Goal: Information Seeking & Learning: Learn about a topic

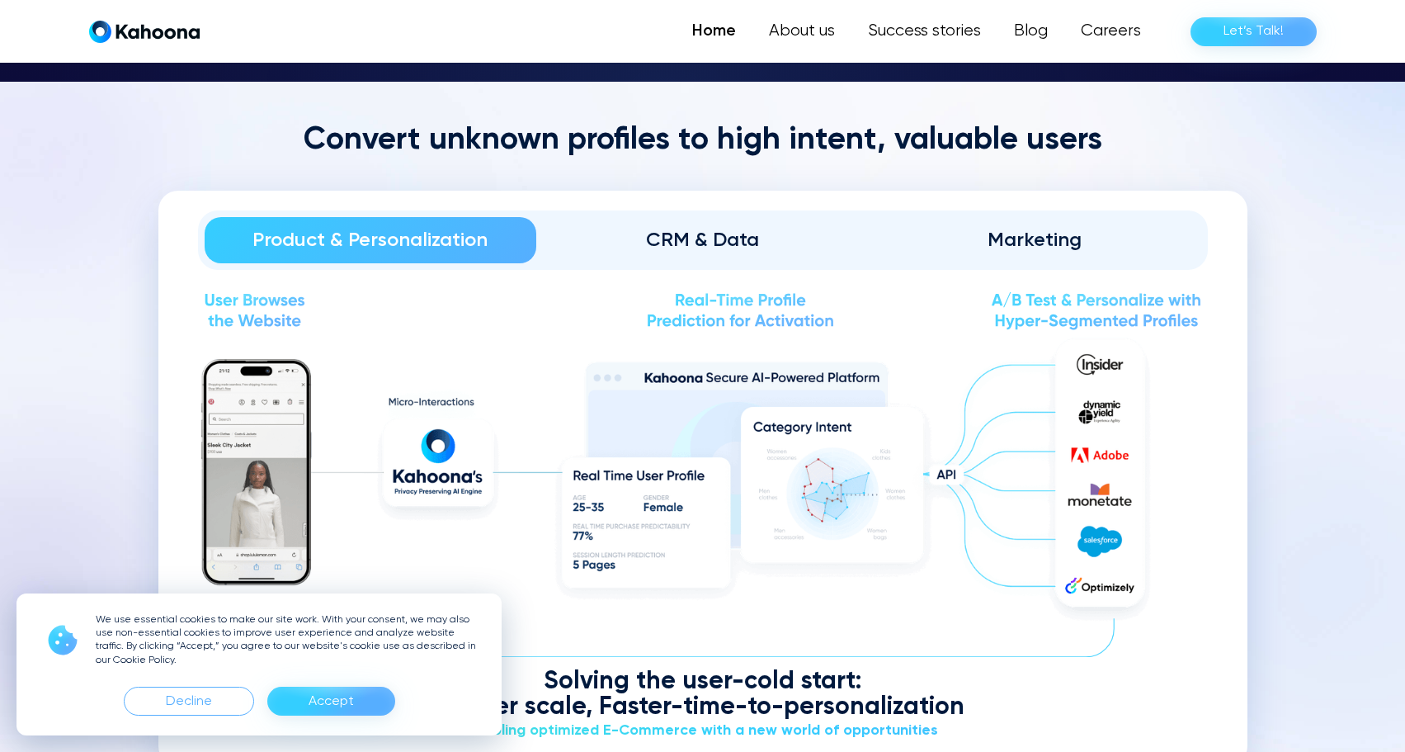
scroll to position [1912, 0]
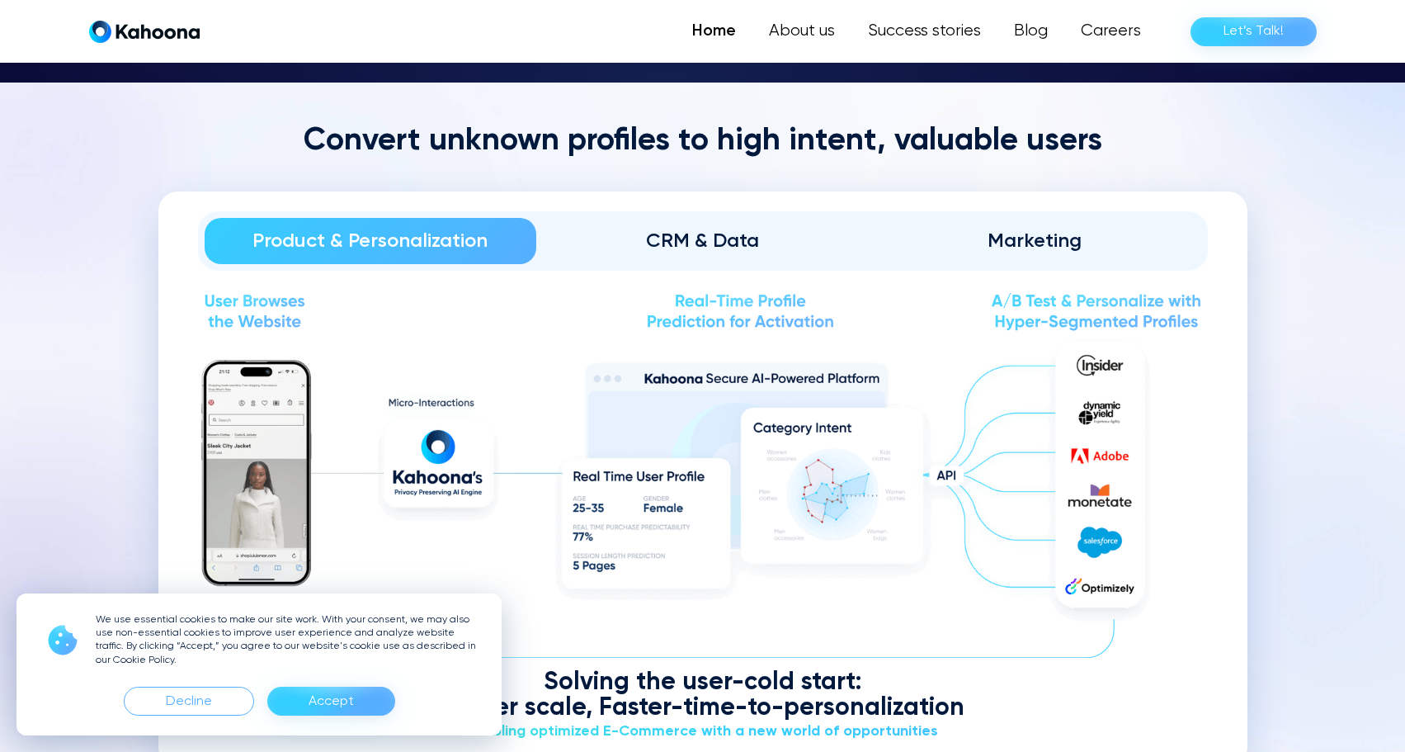
click at [165, 167] on div "Convert unknown profiles to high intent, valuable users Product & Personalizati…" at bounding box center [702, 444] width 1089 height 644
click at [198, 693] on div "Decline" at bounding box center [189, 701] width 46 height 26
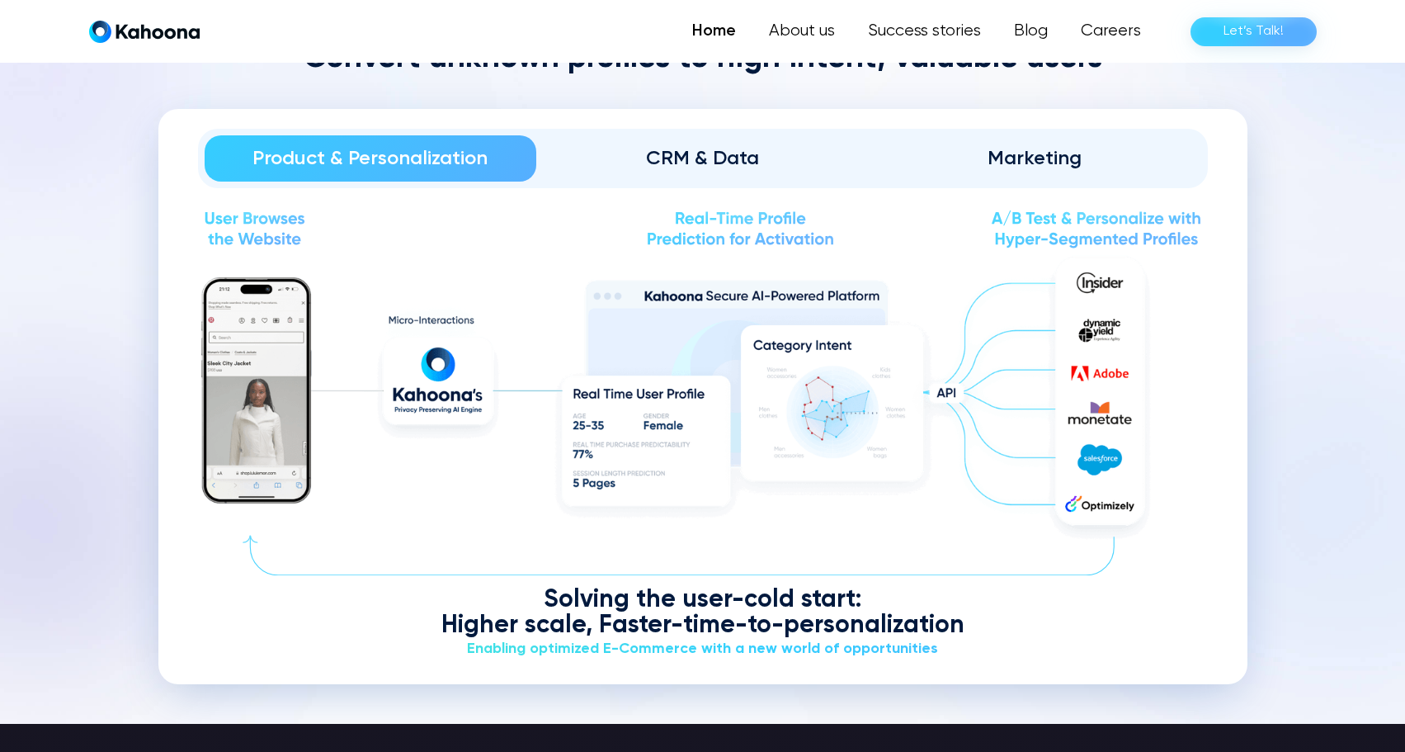
scroll to position [1996, 0]
click at [544, 387] on img at bounding box center [703, 397] width 1010 height 297
click at [685, 176] on link "CRM & Data" at bounding box center [702, 157] width 332 height 46
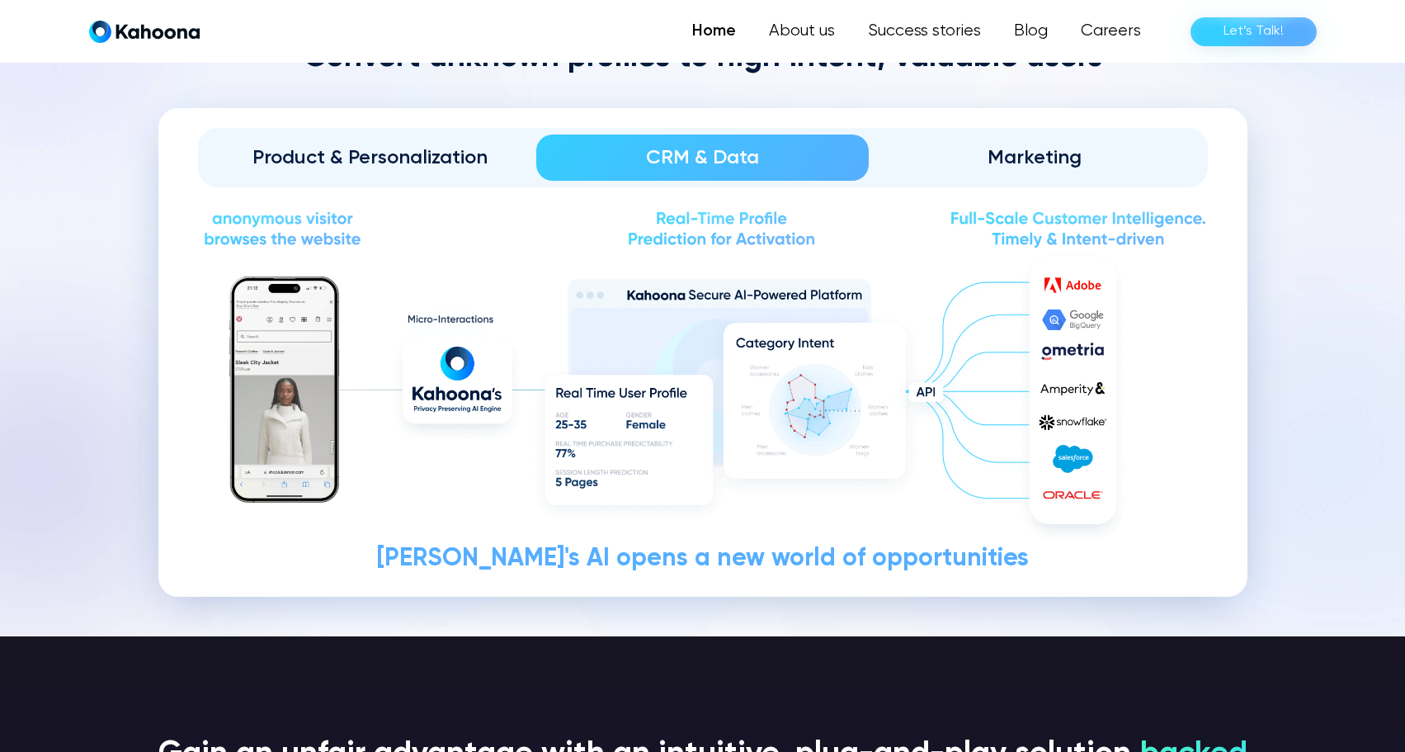
click at [430, 144] on div "Product & Personalization" at bounding box center [371, 157] width 286 height 26
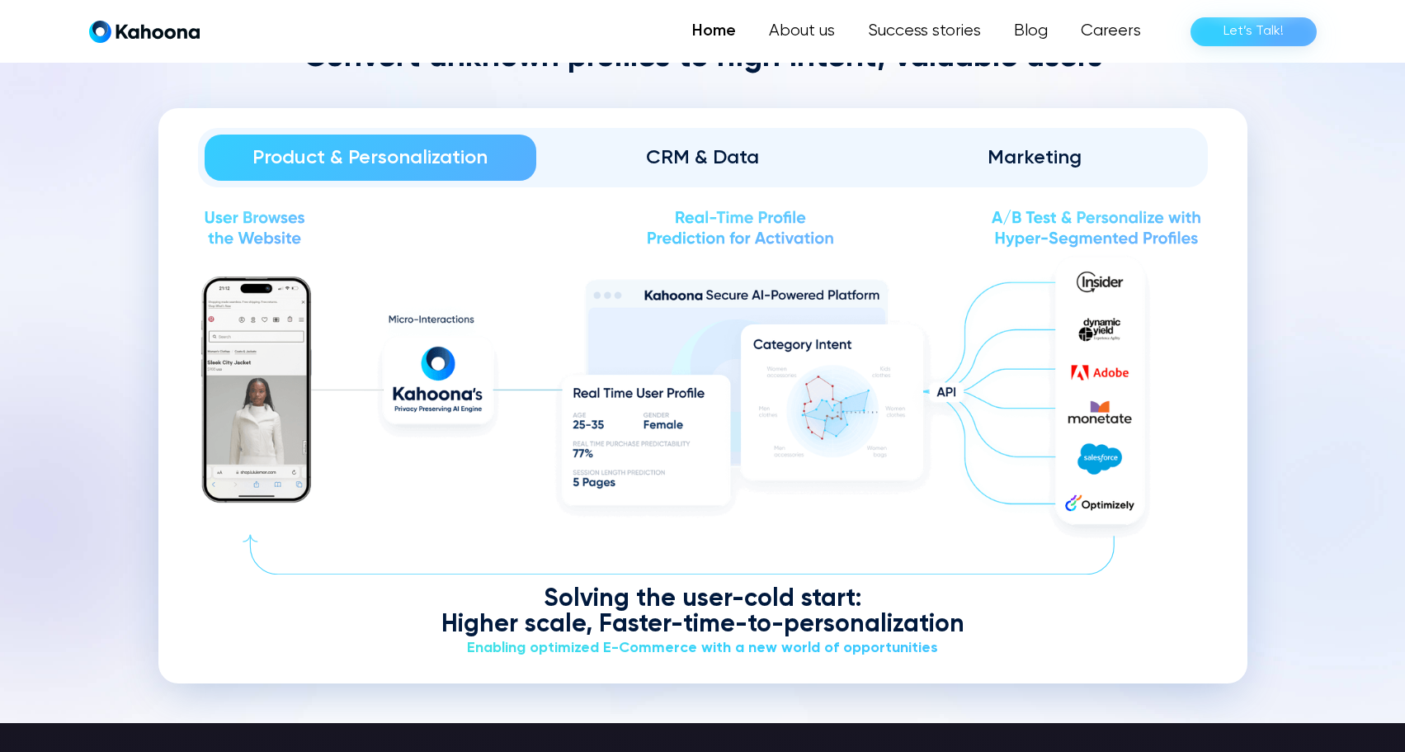
click at [634, 144] on div "CRM & Data" at bounding box center [702, 157] width 286 height 26
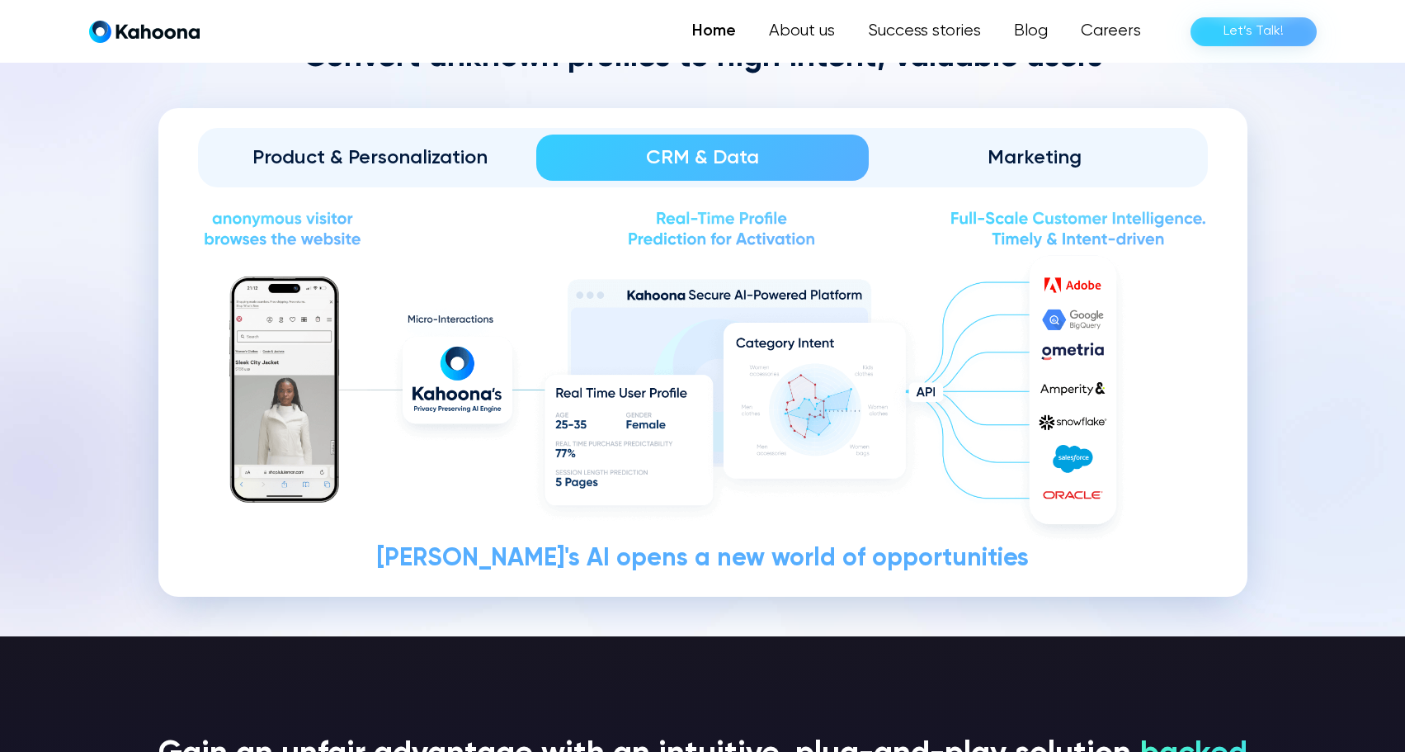
click at [1014, 155] on div "Marketing" at bounding box center [1035, 157] width 286 height 26
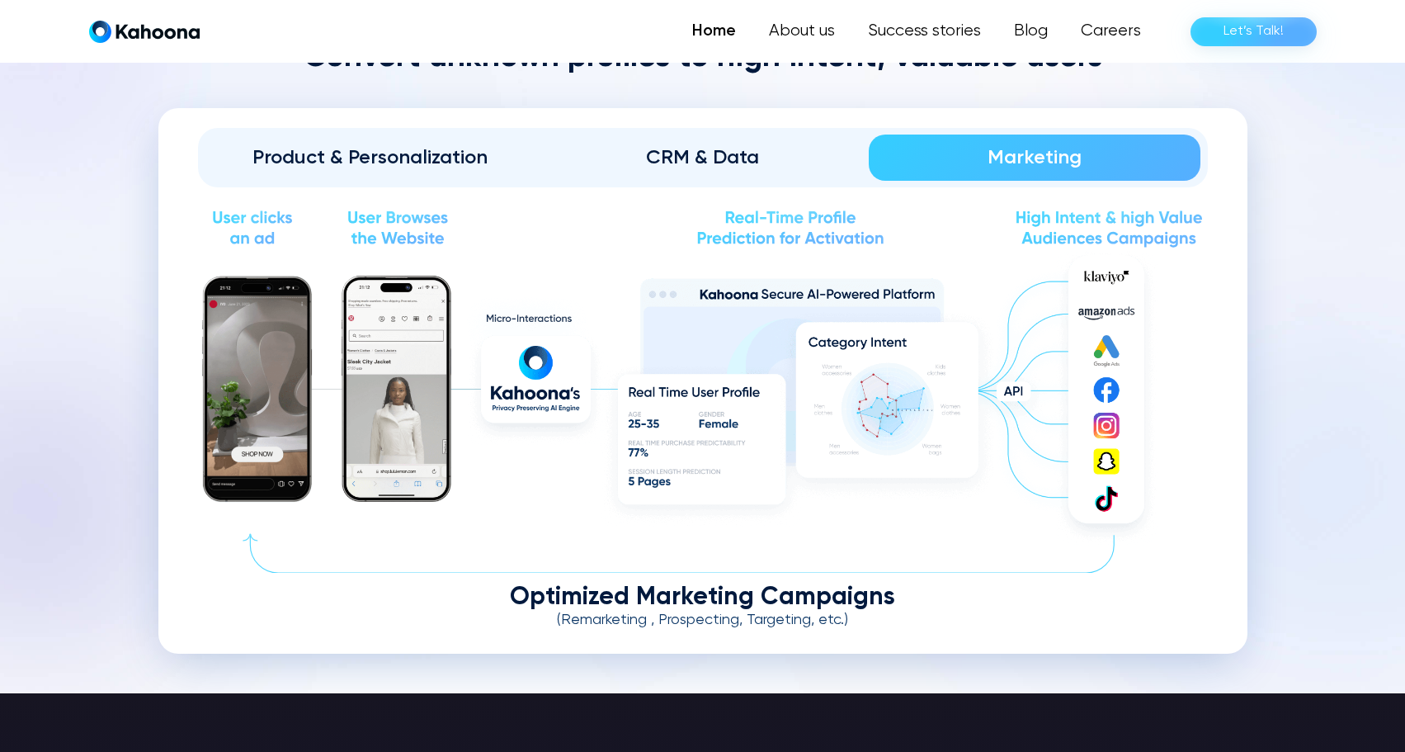
click at [730, 161] on div "CRM & Data" at bounding box center [702, 157] width 286 height 26
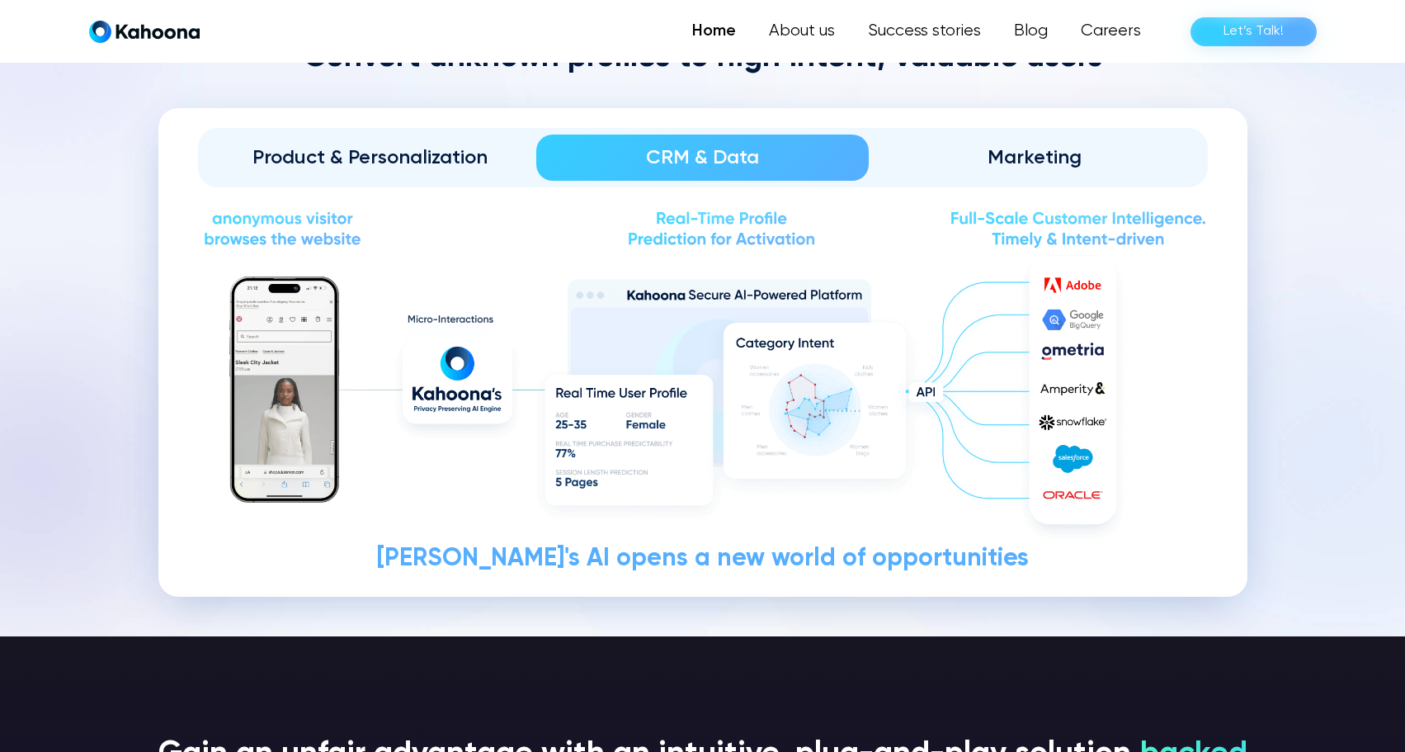
click at [431, 138] on link "Product & Personalization" at bounding box center [371, 157] width 332 height 46
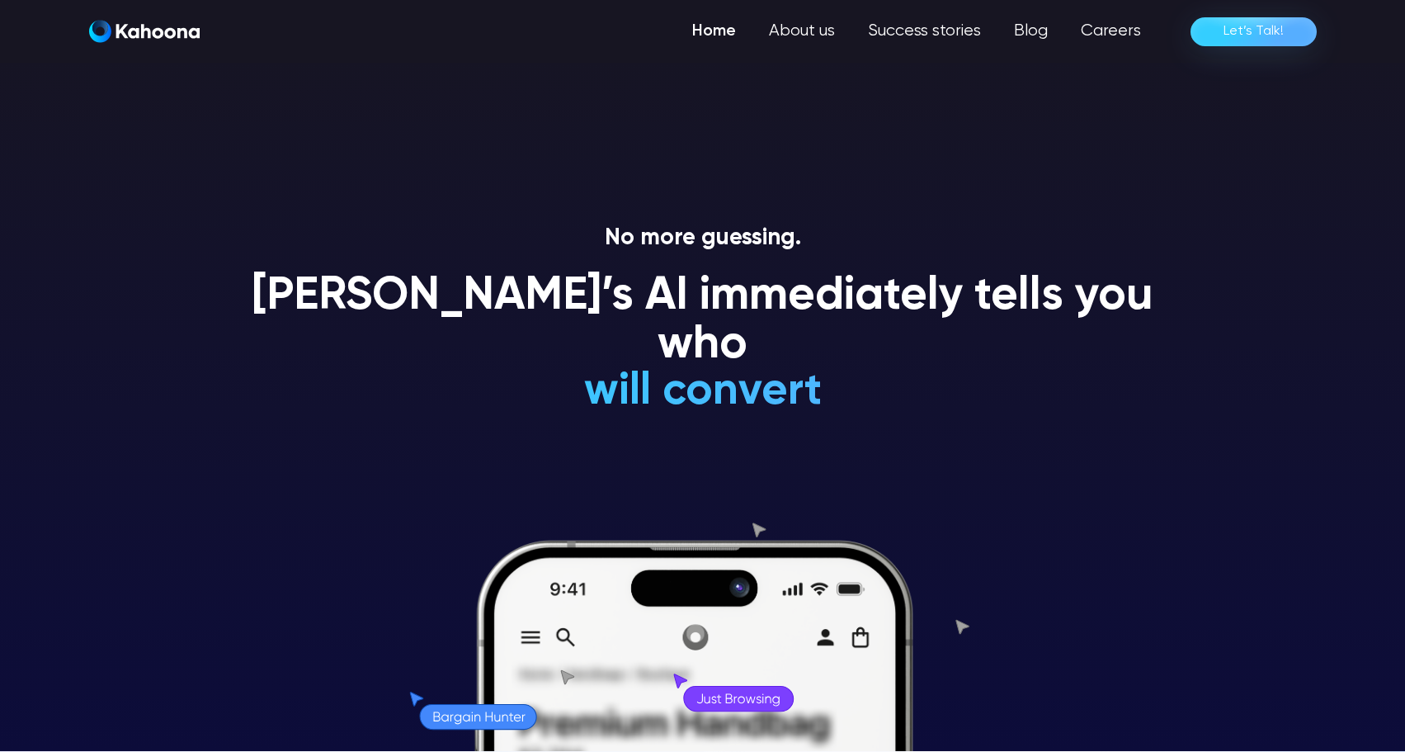
scroll to position [0, 0]
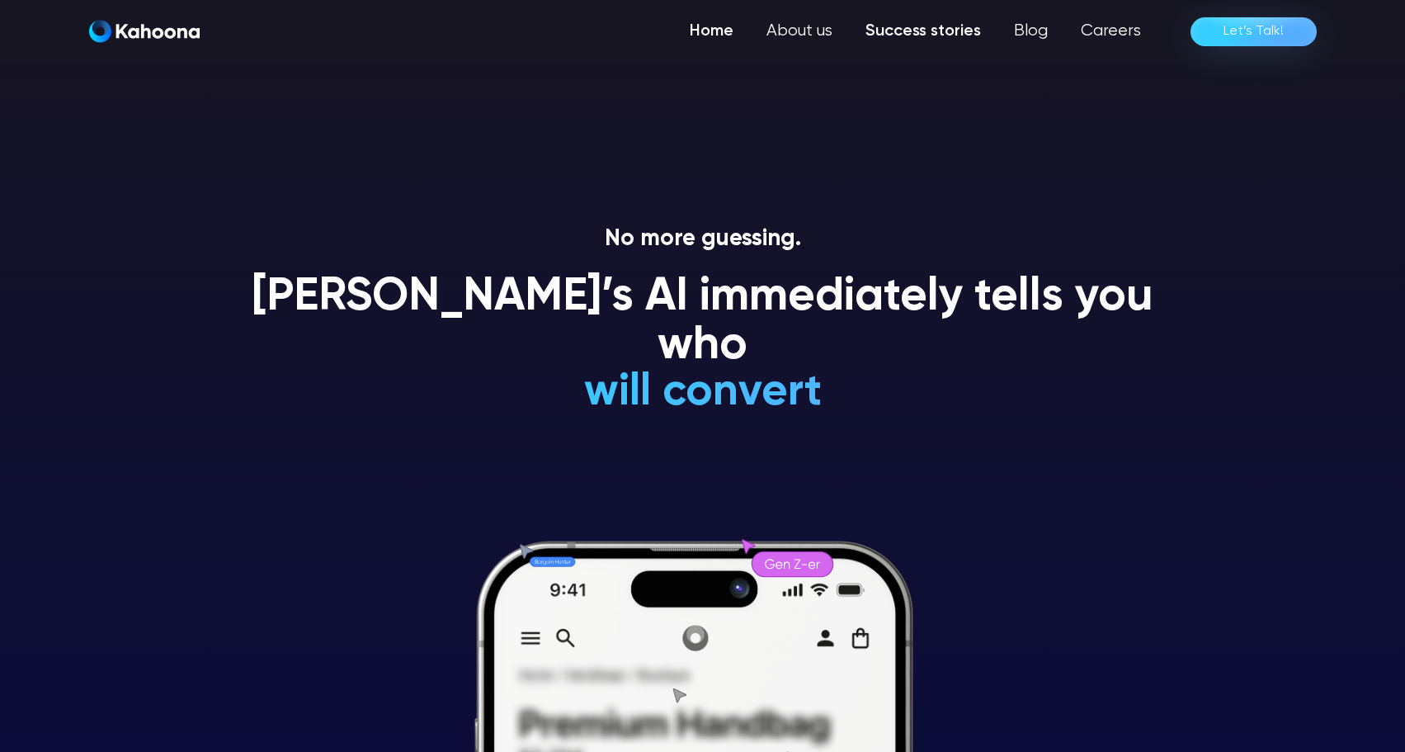
click at [926, 23] on link "Success stories" at bounding box center [923, 31] width 148 height 33
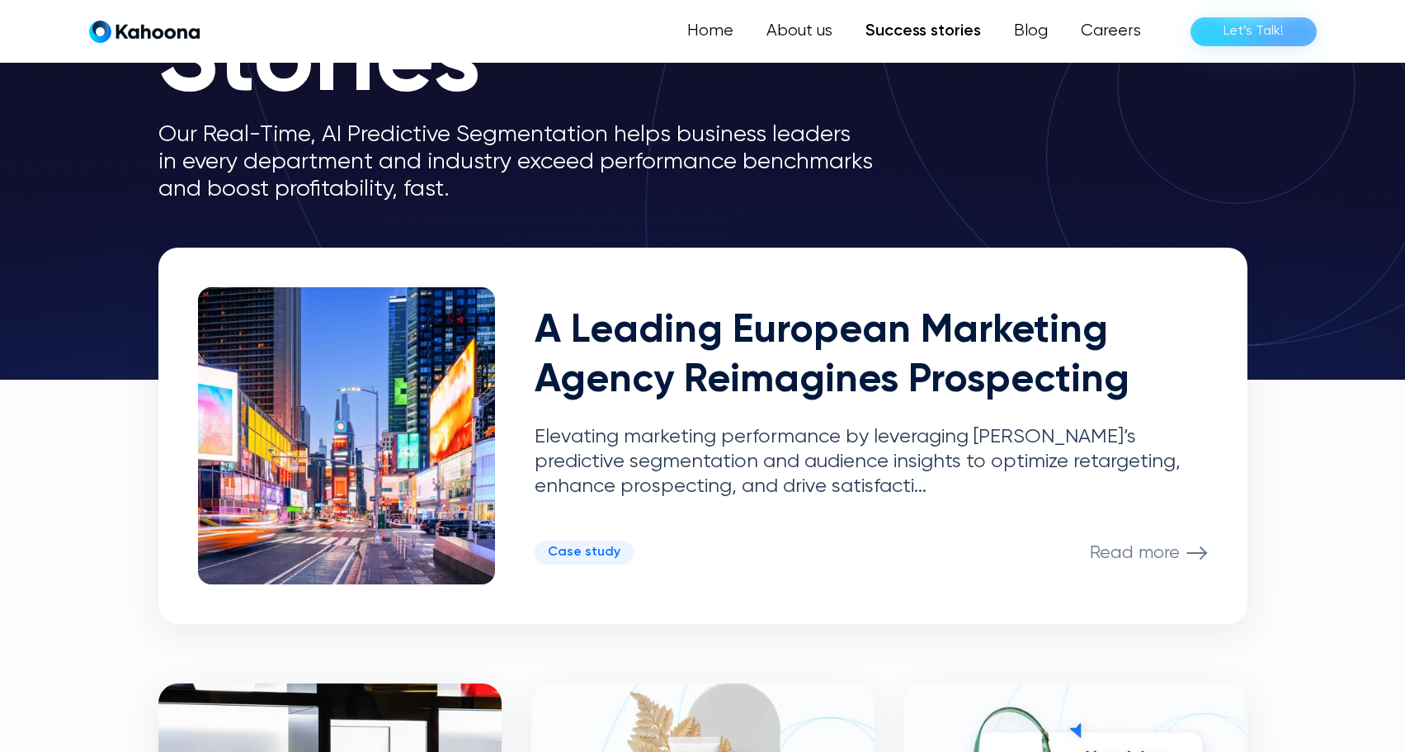
scroll to position [224, 0]
